Goal: Task Accomplishment & Management: Use online tool/utility

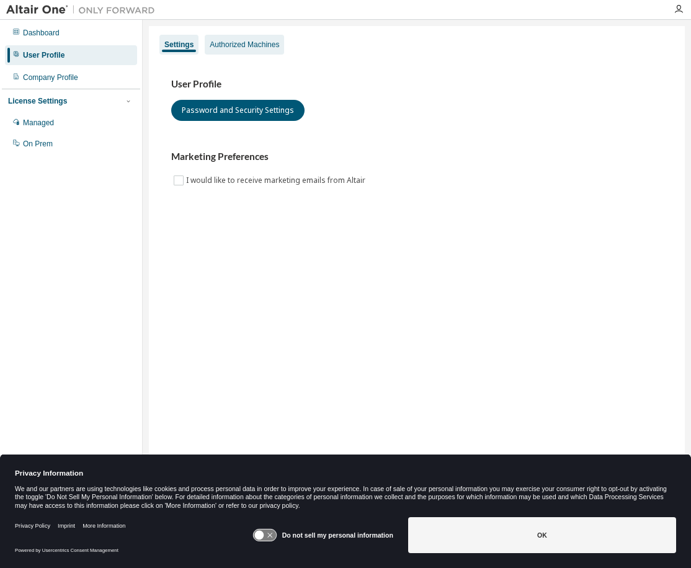
click at [255, 46] on div "Authorized Machines" at bounding box center [245, 45] width 70 height 10
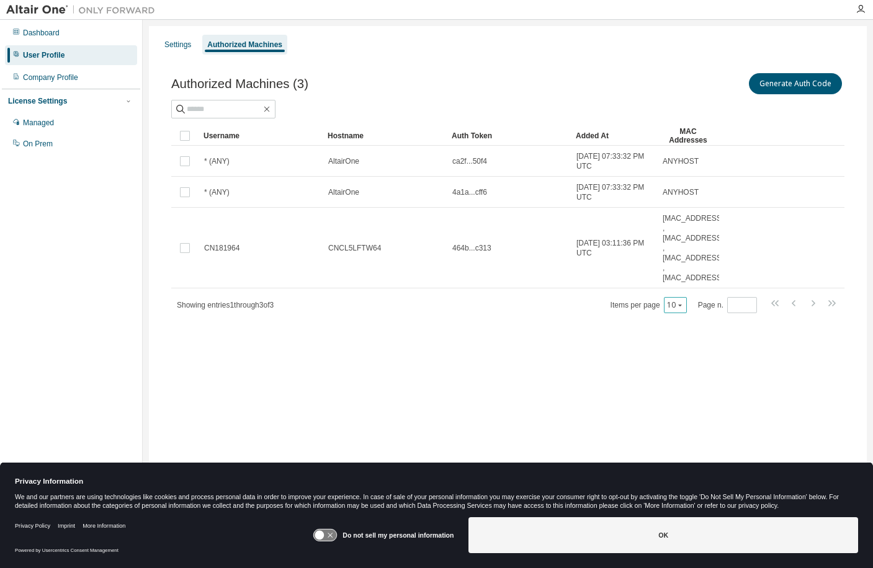
click at [684, 308] on icon "button" at bounding box center [679, 305] width 7 height 7
click at [691, 369] on div "Settings Authorized Machines Authorized Machines (3) Generate Auth Code Clear L…" at bounding box center [508, 276] width 718 height 500
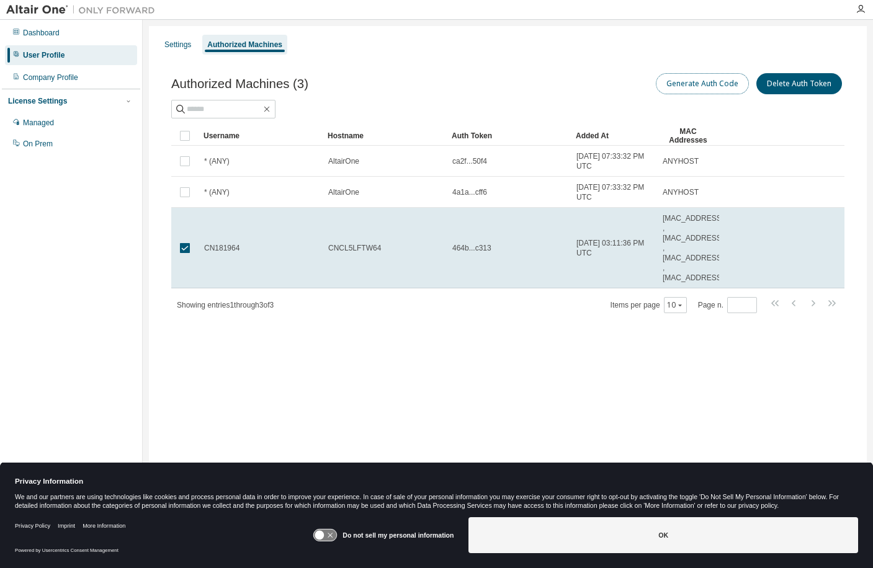
click at [691, 84] on button "Generate Auth Code" at bounding box center [702, 83] width 93 height 21
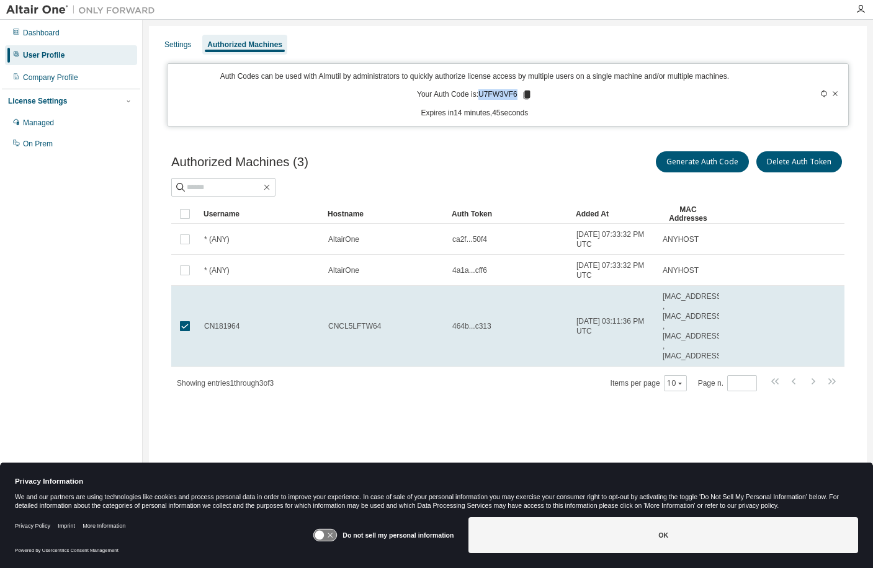
drag, startPoint x: 480, startPoint y: 96, endPoint x: 515, endPoint y: 96, distance: 35.4
click at [515, 96] on p "Your Auth Code is: U7FW3VF6" at bounding box center [474, 94] width 115 height 11
copy p "U7FW3VF6"
click at [287, 110] on p "Expires in 14 minutes, 21 seconds" at bounding box center [474, 113] width 599 height 11
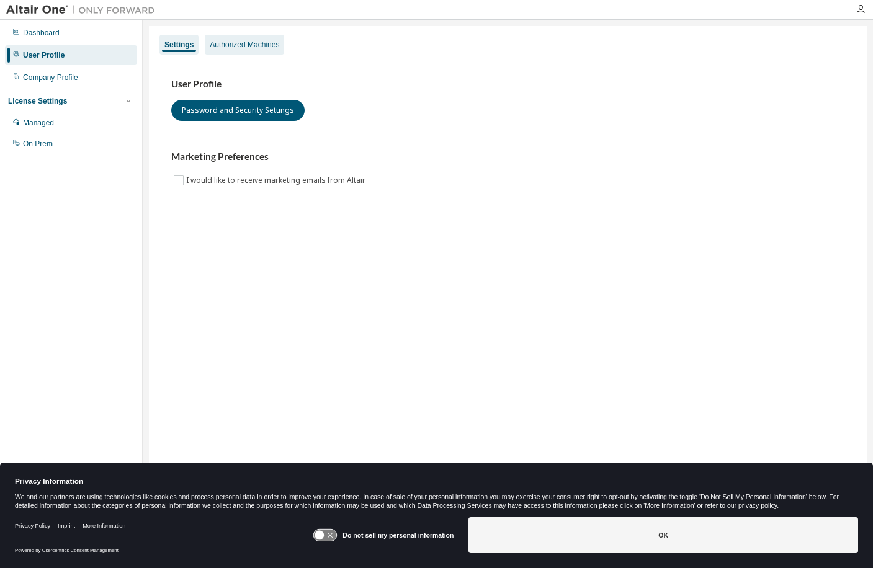
click at [259, 47] on div "Authorized Machines" at bounding box center [245, 45] width 70 height 10
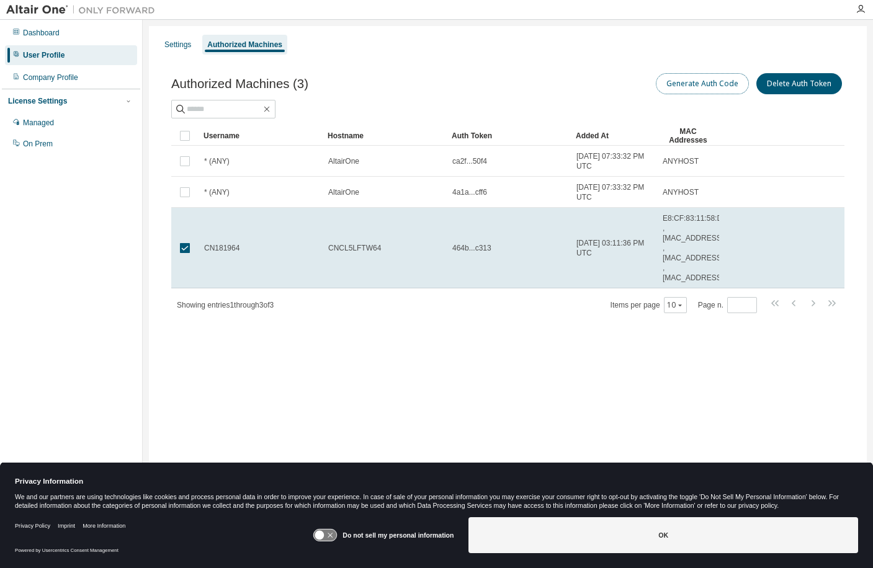
click at [696, 87] on button "Generate Auth Code" at bounding box center [702, 83] width 93 height 21
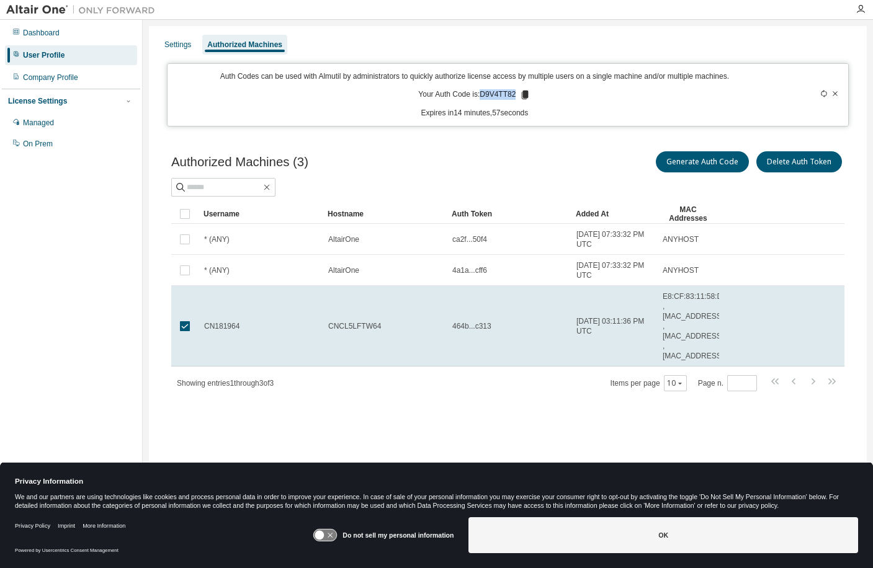
drag, startPoint x: 482, startPoint y: 96, endPoint x: 514, endPoint y: 97, distance: 32.3
click at [514, 97] on p "Your Auth Code is: D9V4TT82" at bounding box center [474, 94] width 112 height 11
copy p "D9V4TT82"
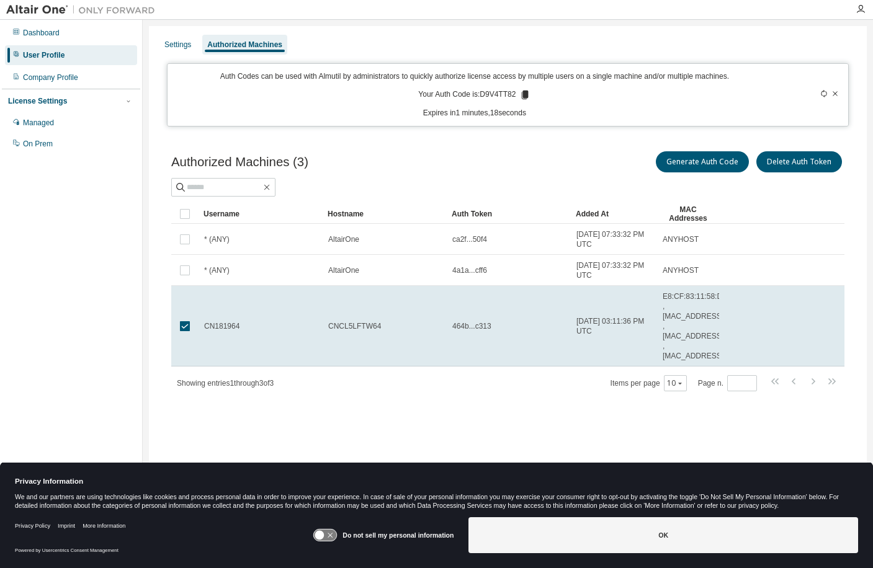
click at [835, 96] on icon at bounding box center [835, 93] width 7 height 7
